Goal: Transaction & Acquisition: Download file/media

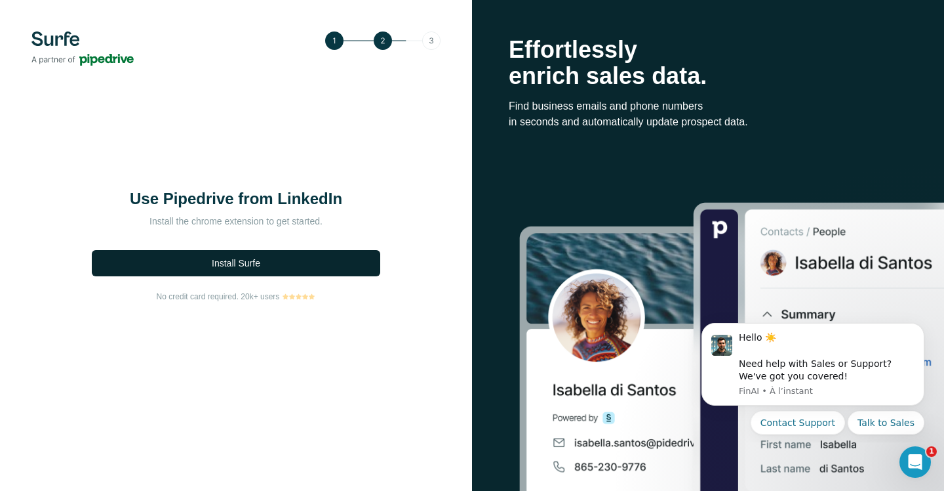
click at [291, 261] on button "Install Surfe" at bounding box center [236, 263] width 289 height 26
